Goal: Transaction & Acquisition: Subscribe to service/newsletter

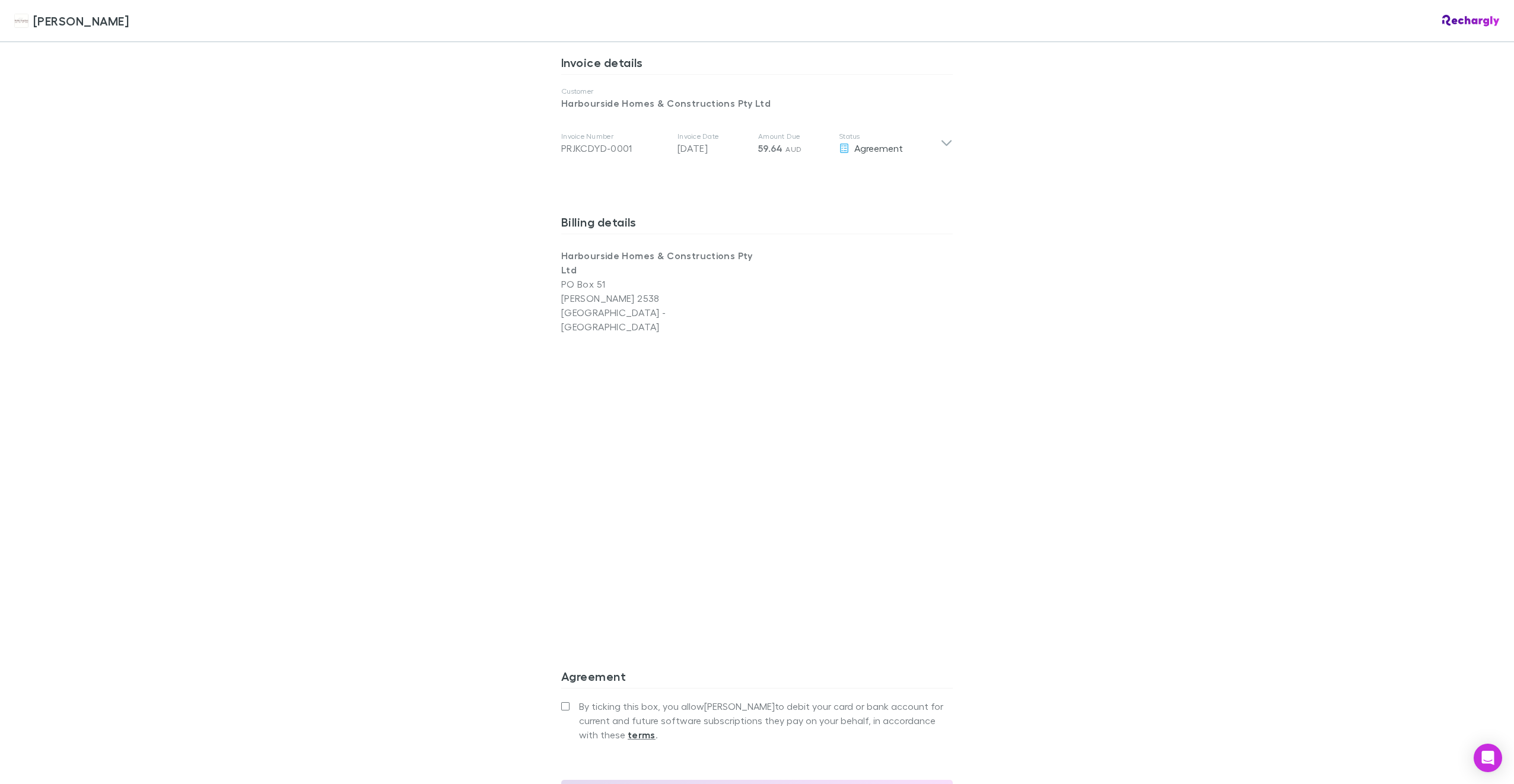
scroll to position [764, 0]
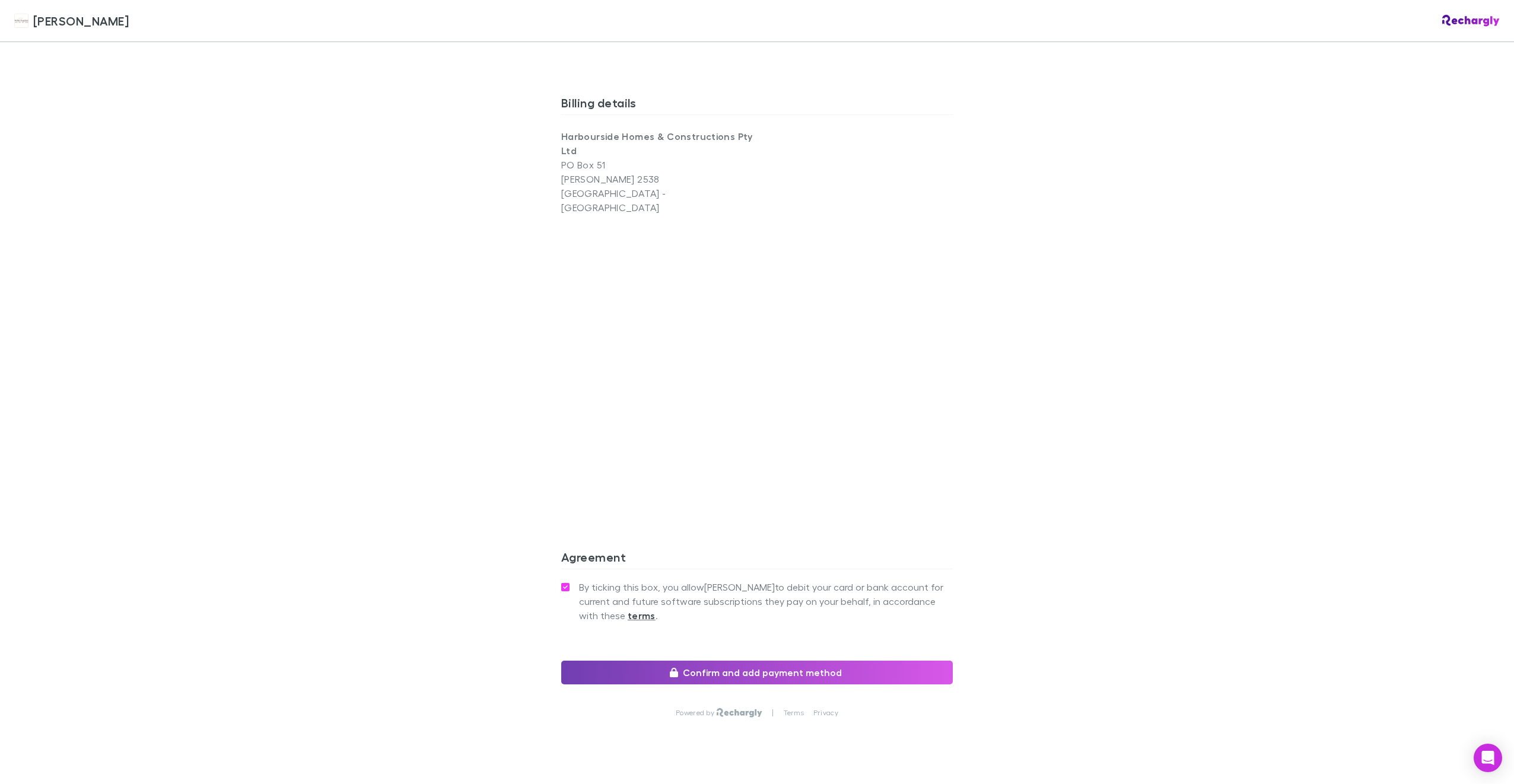
click at [742, 661] on button "Confirm and add payment method" at bounding box center [757, 672] width 391 height 24
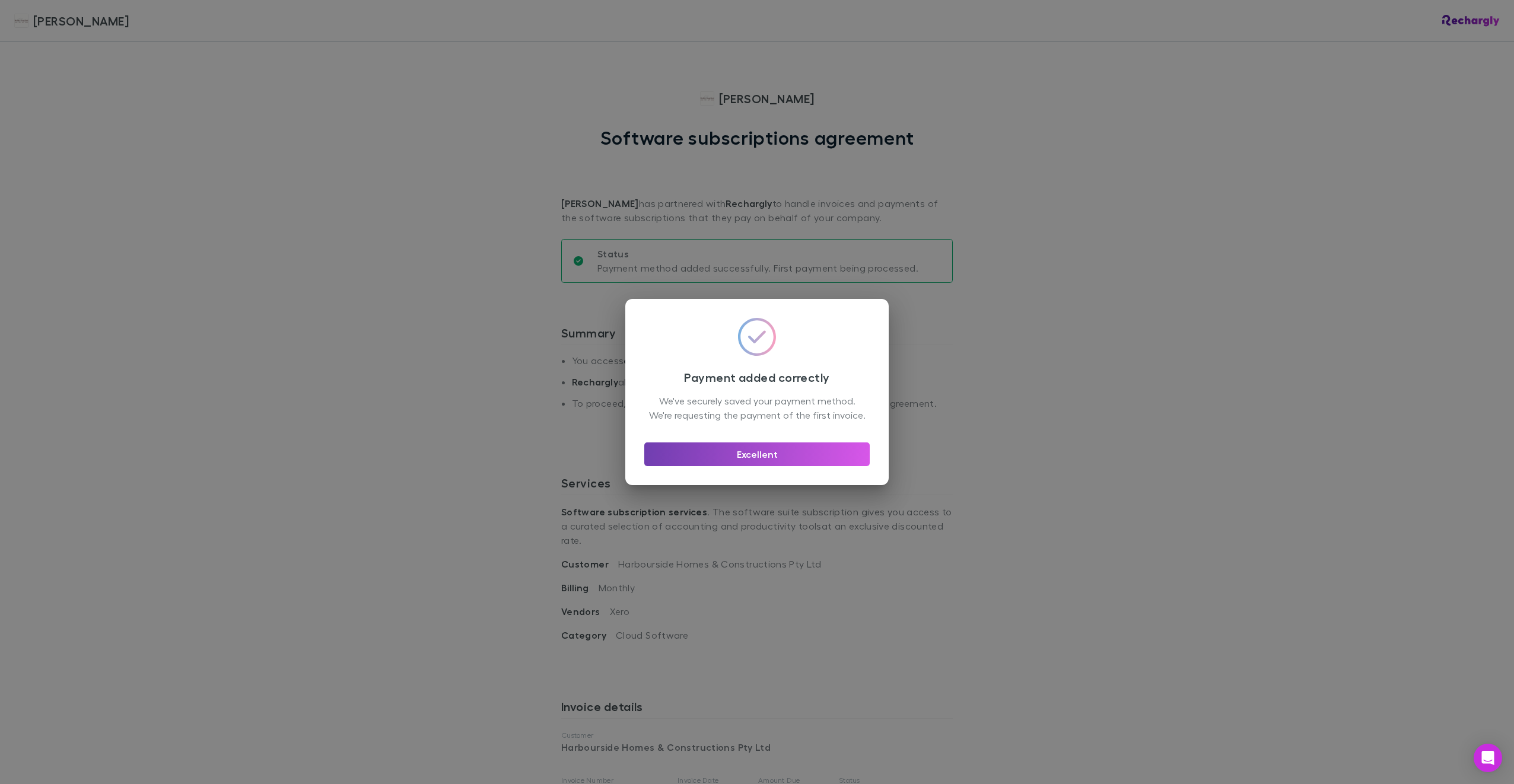
click at [796, 466] on button "Excellent" at bounding box center [757, 454] width 226 height 24
